Goal: Task Accomplishment & Management: Manage account settings

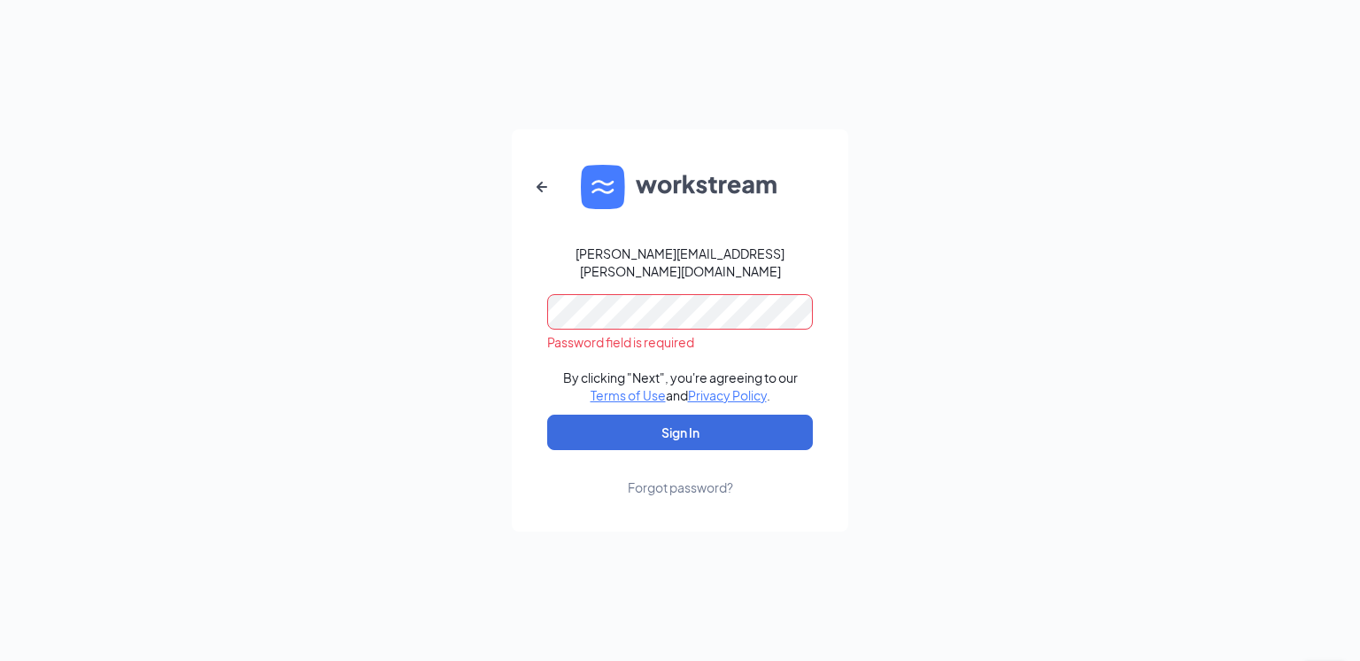
click at [607, 279] on form "kirsten.niceley@petsuitesofamerica.com Password field is required By clicking "…" at bounding box center [680, 330] width 336 height 402
click at [684, 415] on button "Sign In" at bounding box center [680, 431] width 266 height 35
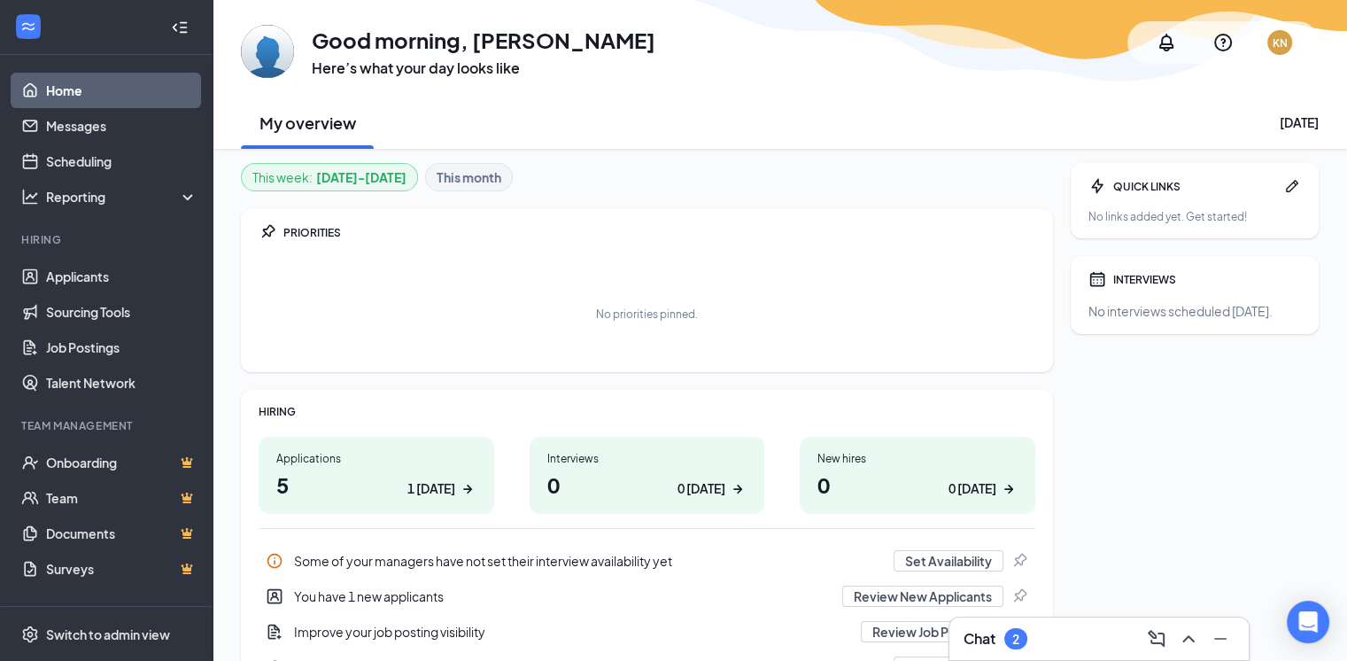
click at [78, 277] on link "Applicants" at bounding box center [121, 276] width 151 height 35
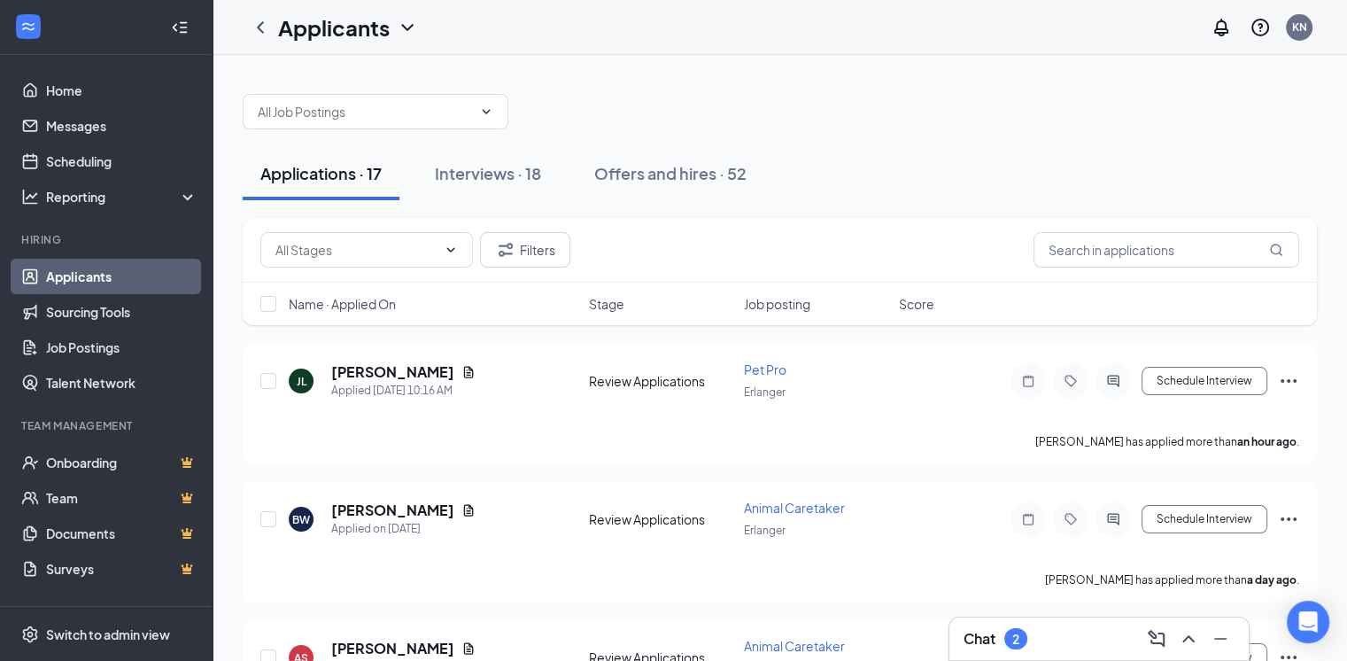
click at [1050, 629] on div "Chat 2" at bounding box center [1098, 638] width 271 height 28
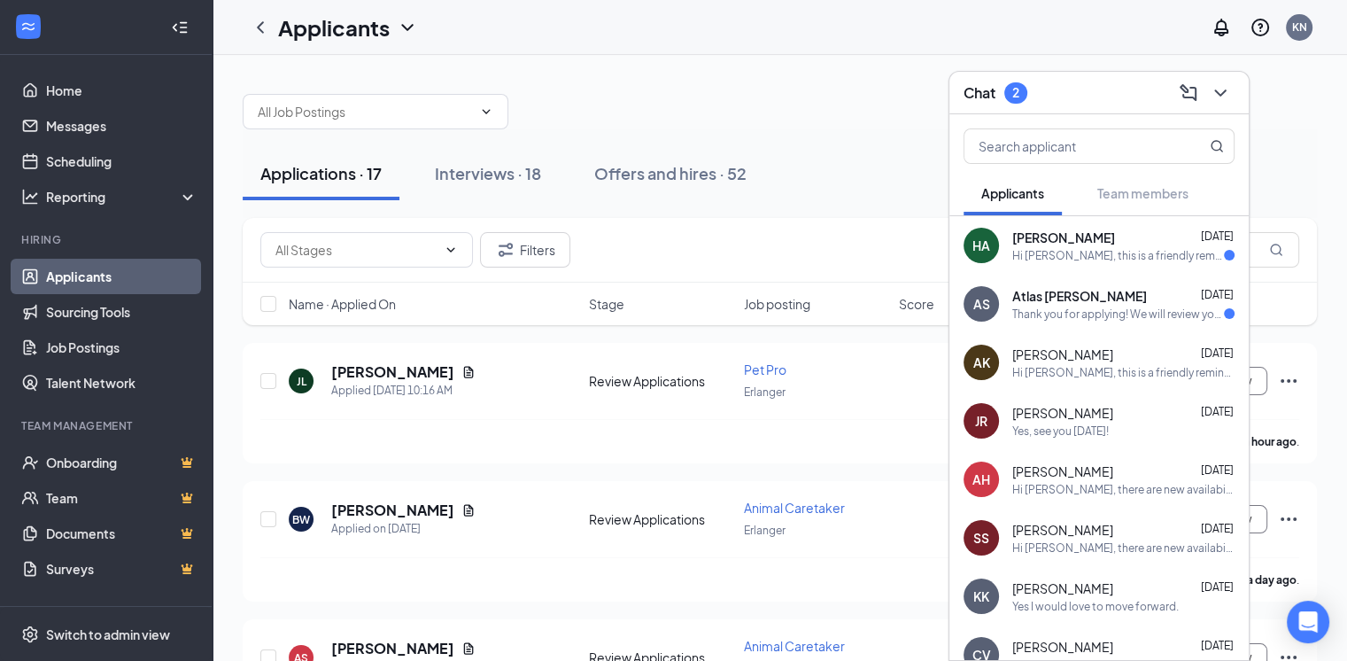
click at [1223, 91] on icon "ChevronDown" at bounding box center [1220, 92] width 12 height 7
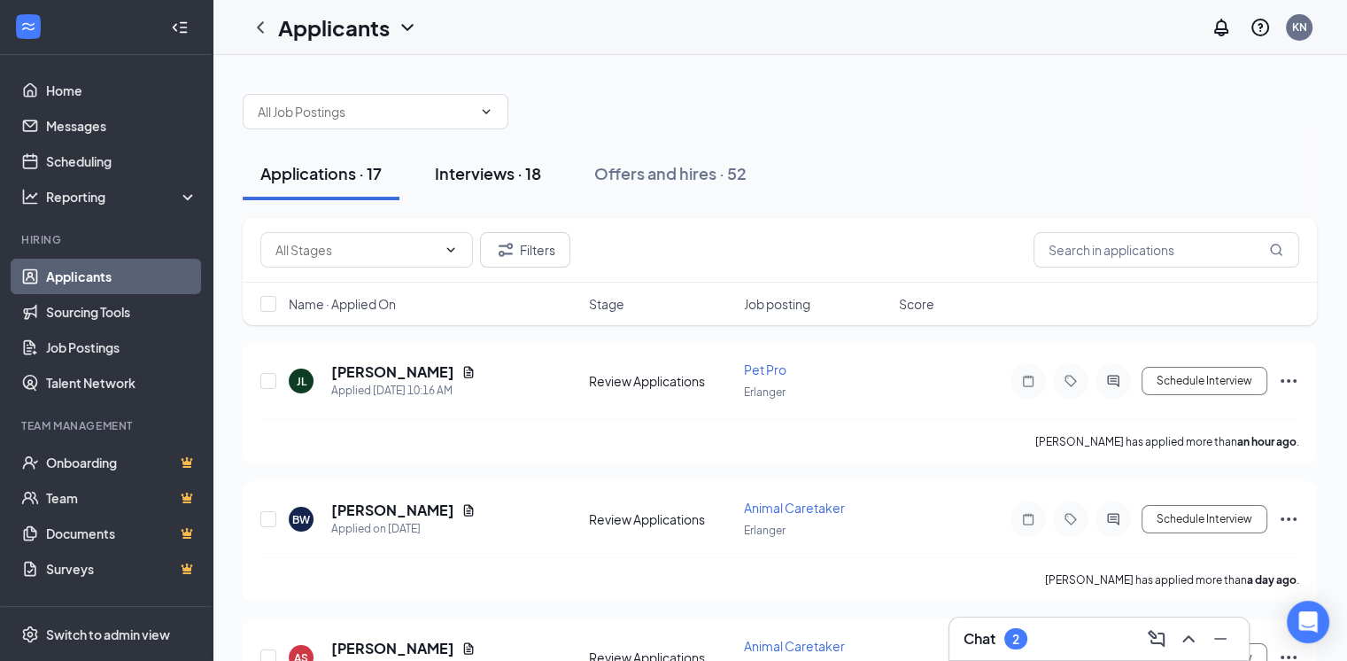
click at [526, 168] on div "Interviews · 18" at bounding box center [488, 173] width 106 height 22
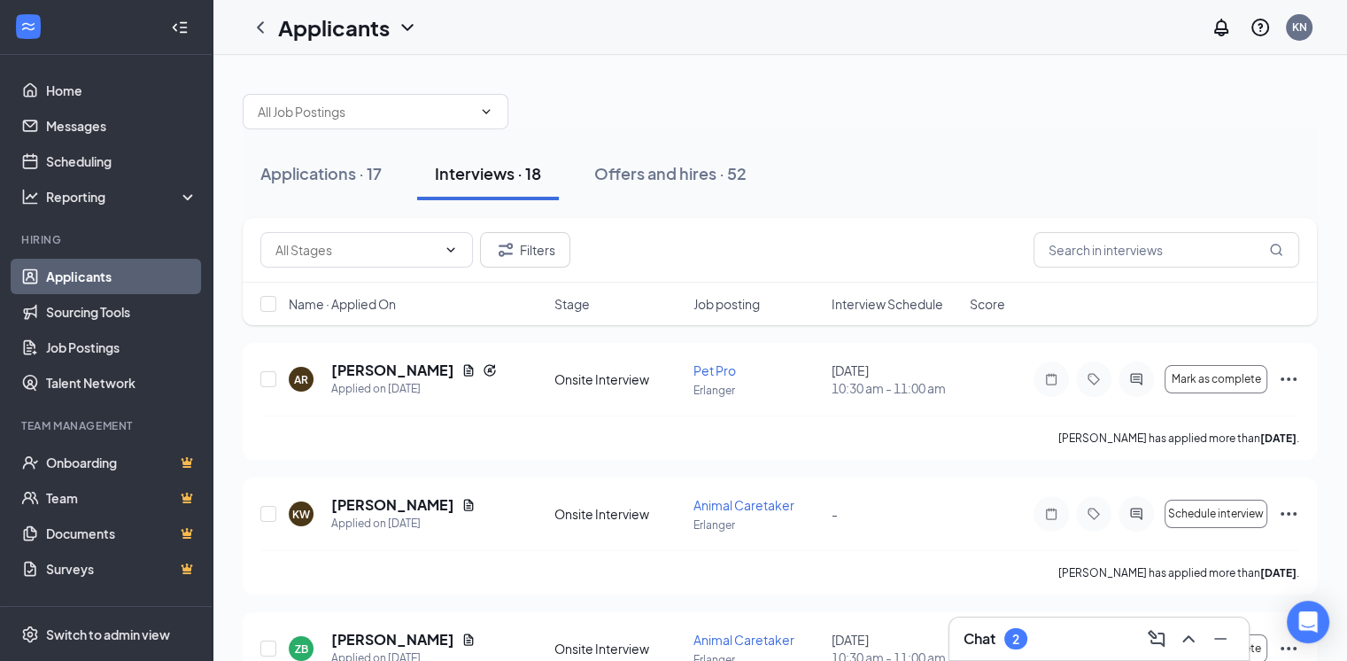
click at [867, 301] on span "Interview Schedule" at bounding box center [887, 304] width 112 height 18
